Goal: Information Seeking & Learning: Find contact information

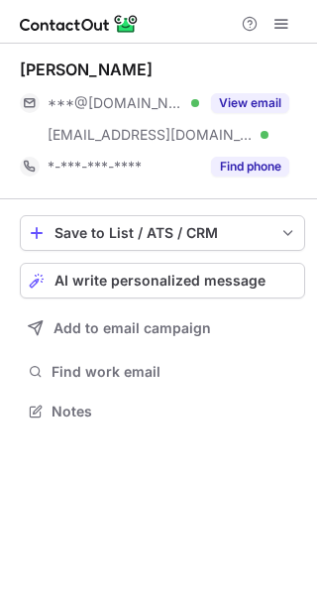
scroll to position [397, 317]
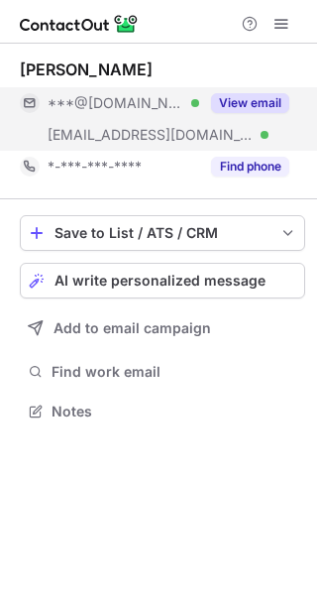
click at [265, 94] on button "View email" at bounding box center [250, 103] width 78 height 20
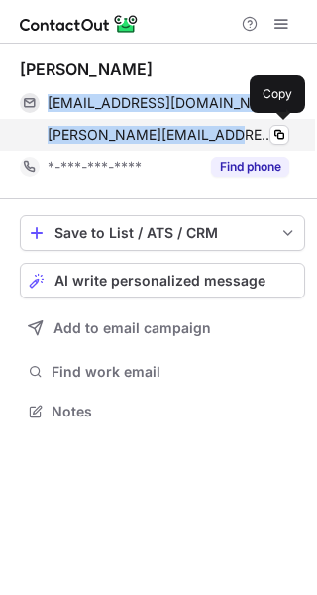
drag, startPoint x: 47, startPoint y: 87, endPoint x: 221, endPoint y: 144, distance: 183.5
click at [221, 144] on div "lindsaydmclennan@gmail.com Verified Copy lindsay@designmotto.com Verified Copy" at bounding box center [155, 118] width 270 height 63
copy div "lindsaydmclennan@gmail.com Verified Copy lindsay@designmotto.com"
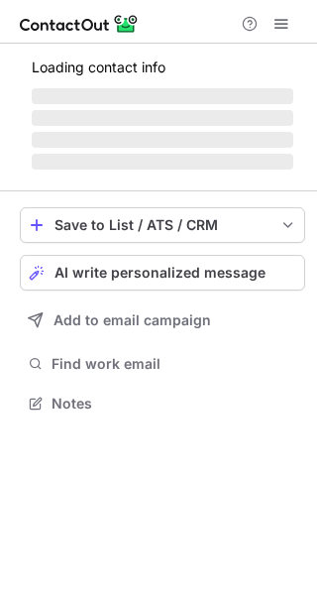
scroll to position [397, 317]
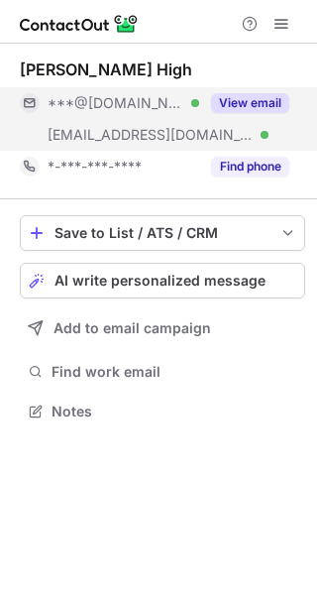
click at [237, 94] on button "View email" at bounding box center [250, 103] width 78 height 20
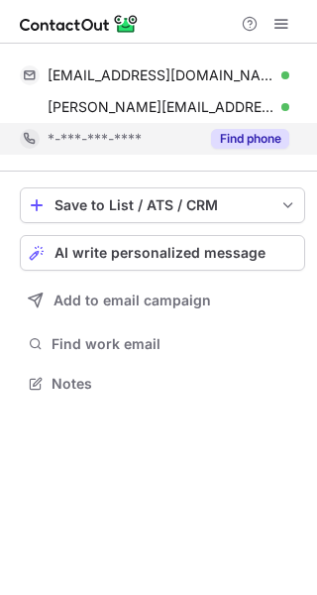
scroll to position [369, 317]
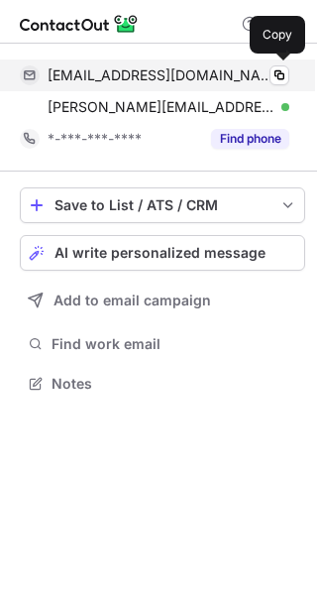
click at [49, 62] on div "tiffanyburns13@gmail.com Verified Copy" at bounding box center [155, 76] width 270 height 32
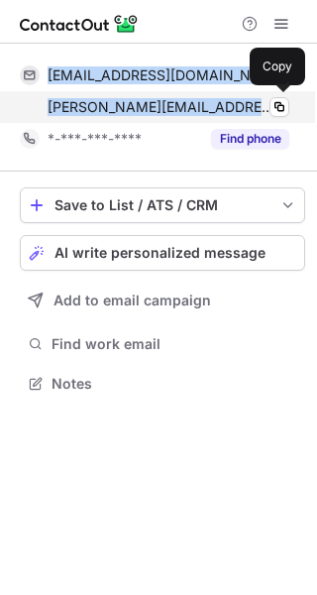
drag, startPoint x: 49, startPoint y: 62, endPoint x: 233, endPoint y: 110, distance: 190.5
click at [233, 110] on div "tiffanyburns13@gmail.com Verified Copy tiffany@resultsdrivenrei.com Verified Co…" at bounding box center [155, 91] width 270 height 63
copy div "tiffanyburns13@gmail.com Verified Copy tiffany@resultsdrivenrei.com"
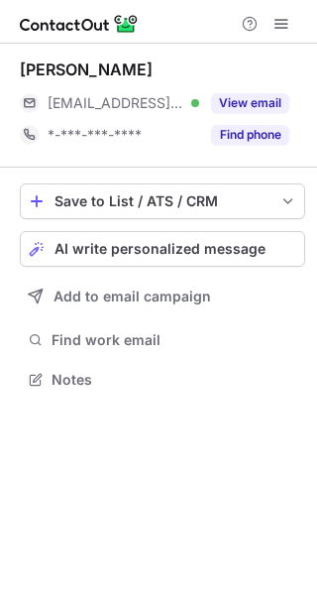
scroll to position [10, 10]
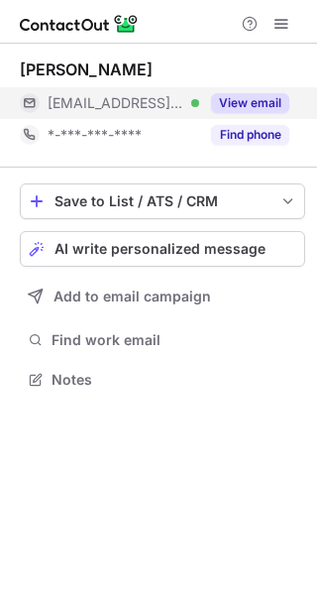
click at [241, 108] on button "View email" at bounding box center [250, 103] width 78 height 20
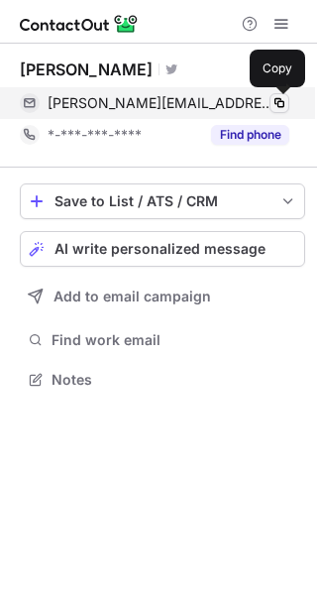
click at [278, 104] on span at bounding box center [280, 103] width 16 height 16
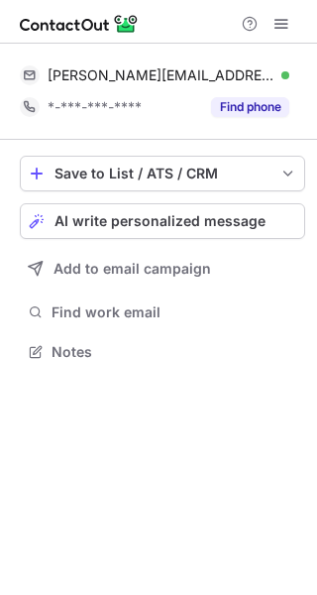
scroll to position [337, 317]
